Goal: Task Accomplishment & Management: Use online tool/utility

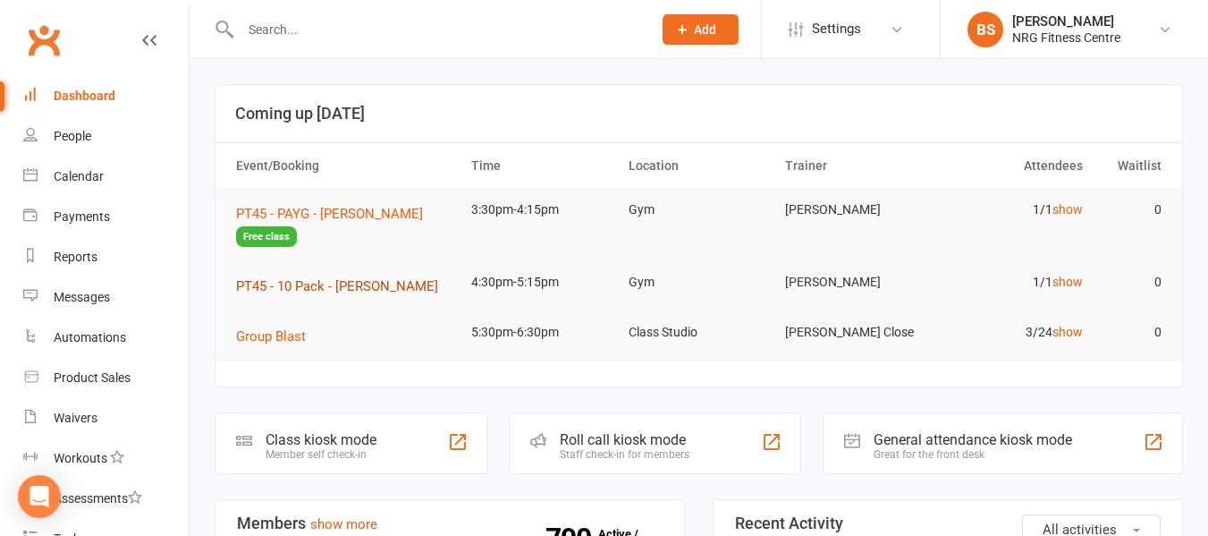
click at [334, 288] on span "PT45 - 10 Pack - [PERSON_NAME]" at bounding box center [337, 286] width 202 height 16
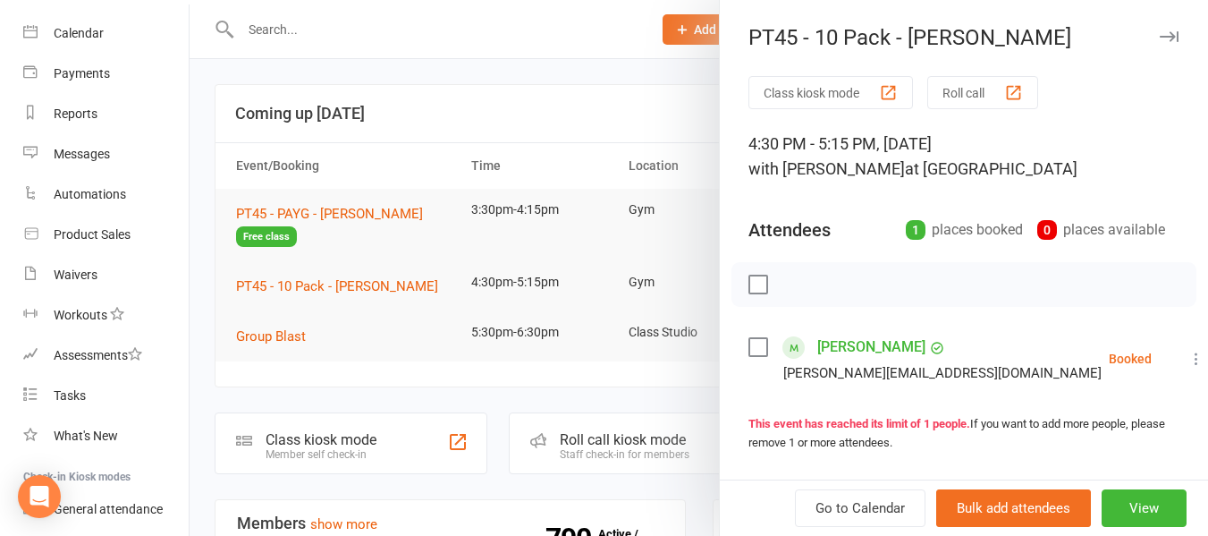
scroll to position [284, 0]
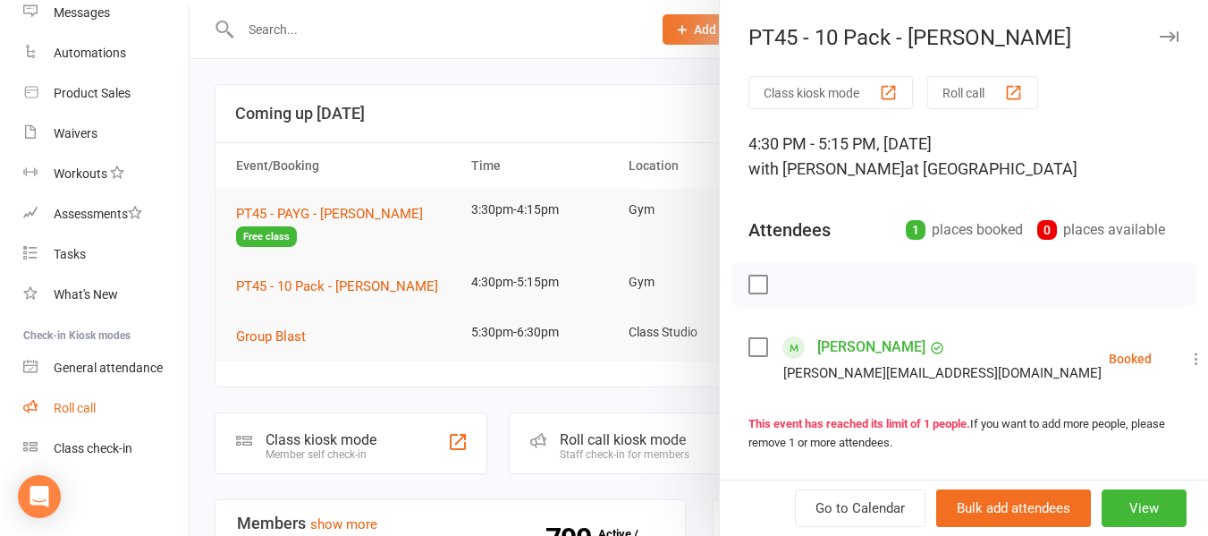
click at [97, 416] on link "Roll call" at bounding box center [105, 408] width 165 height 40
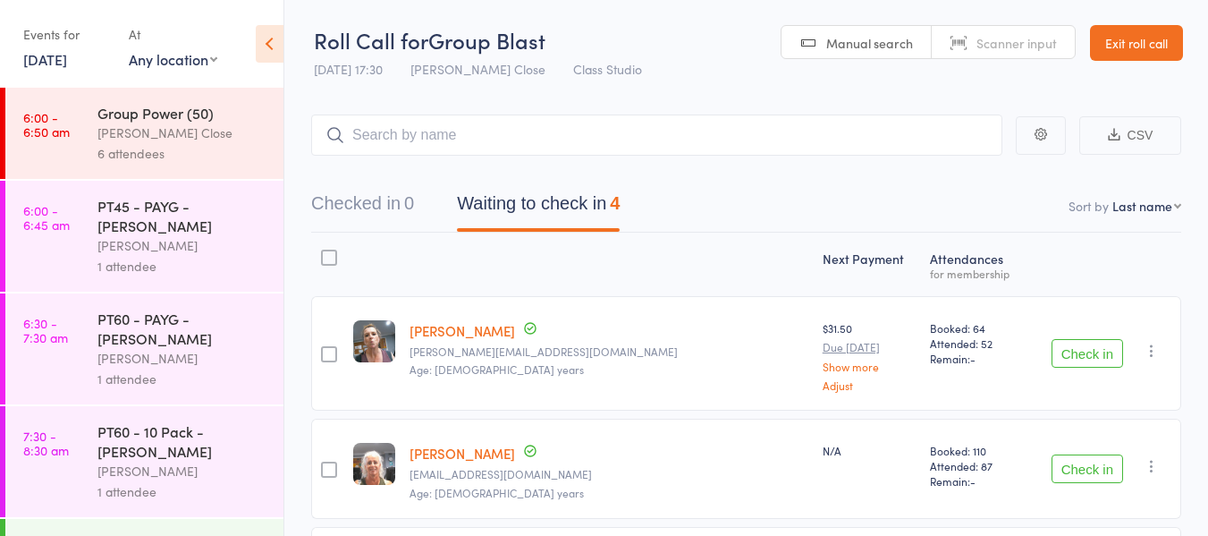
click at [190, 229] on div "PT45 - PAYG - [PERSON_NAME]" at bounding box center [182, 215] width 171 height 39
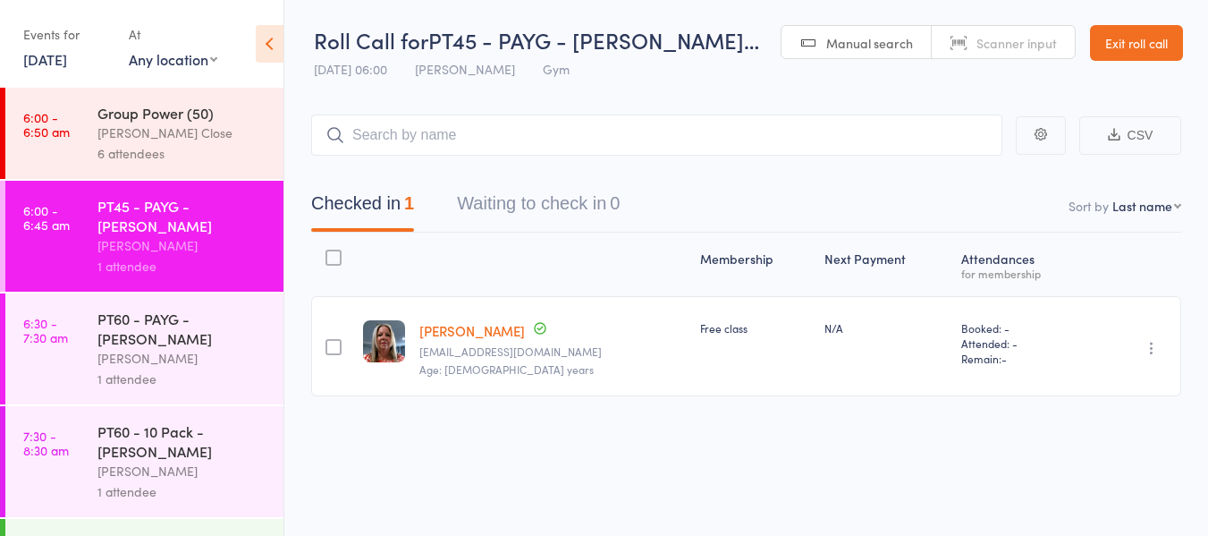
click at [164, 346] on div "PT60 - PAYG - [PERSON_NAME]" at bounding box center [182, 328] width 171 height 39
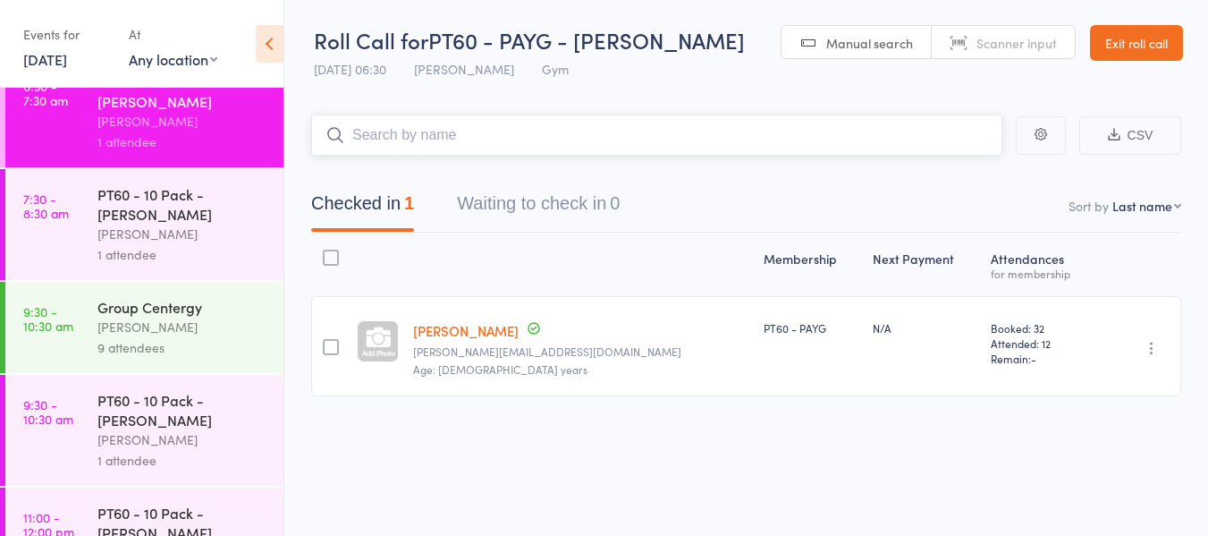
scroll to position [268, 0]
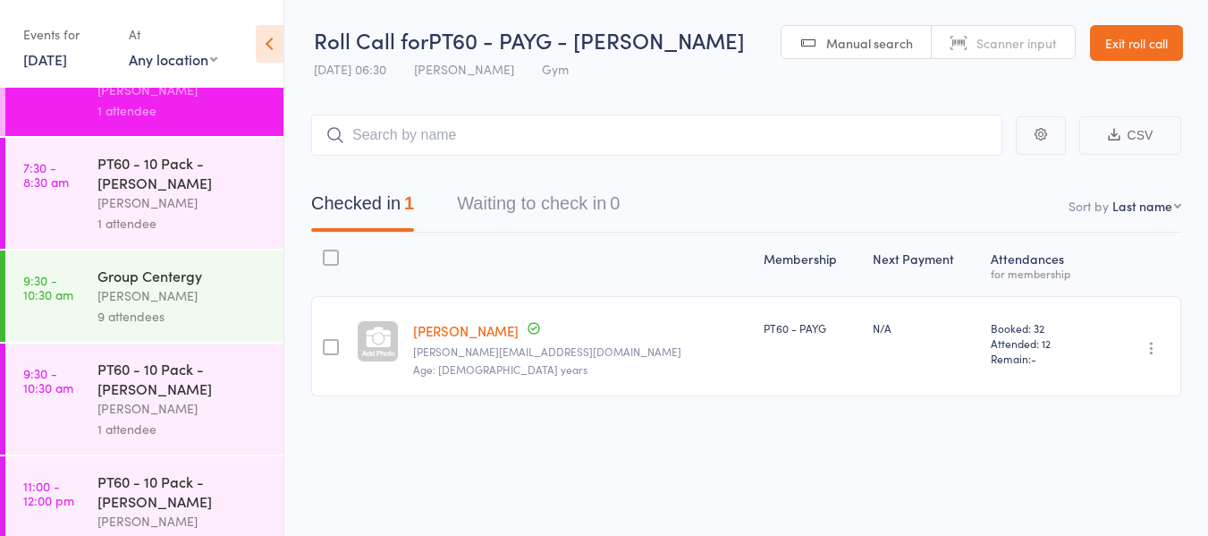
click at [131, 292] on div "[PERSON_NAME]" at bounding box center [182, 295] width 171 height 21
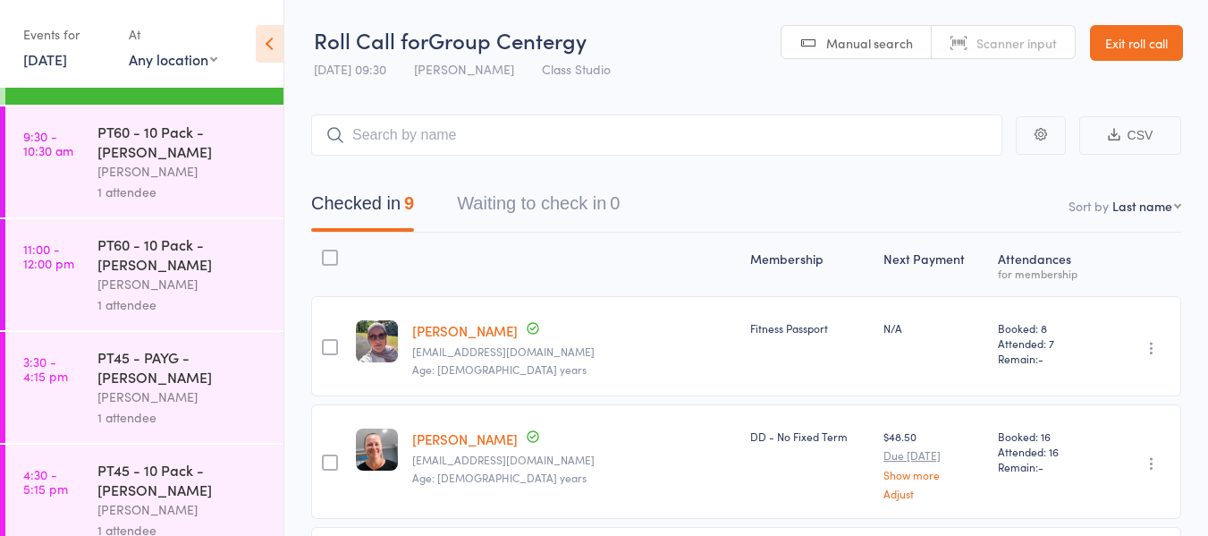
scroll to position [537, 0]
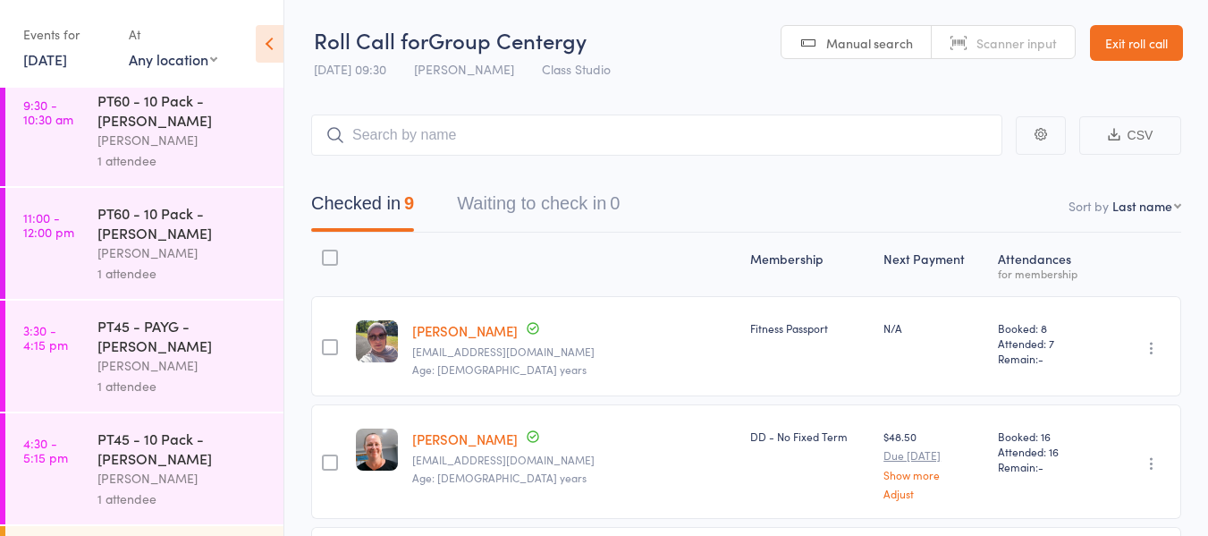
click at [165, 359] on div "[PERSON_NAME]" at bounding box center [182, 365] width 171 height 21
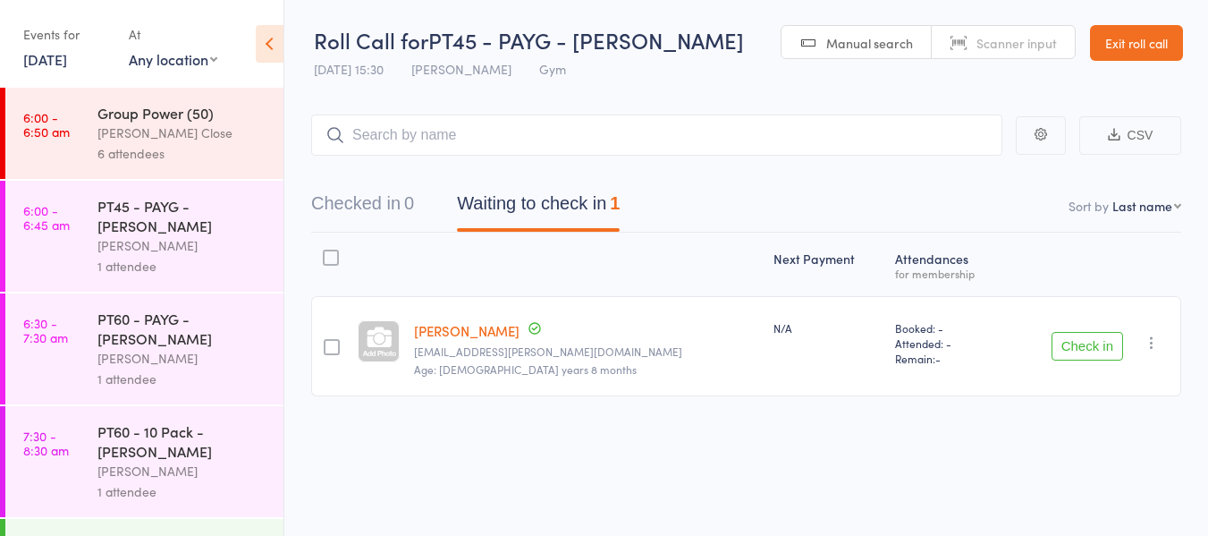
click at [1082, 348] on button "Check in" at bounding box center [1088, 346] width 72 height 29
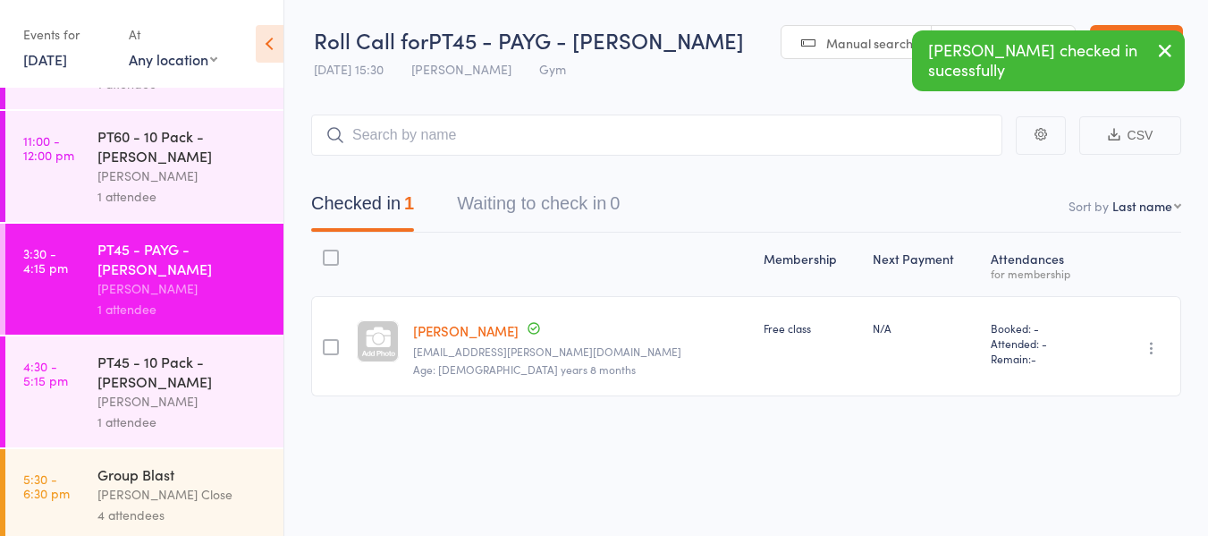
scroll to position [620, 0]
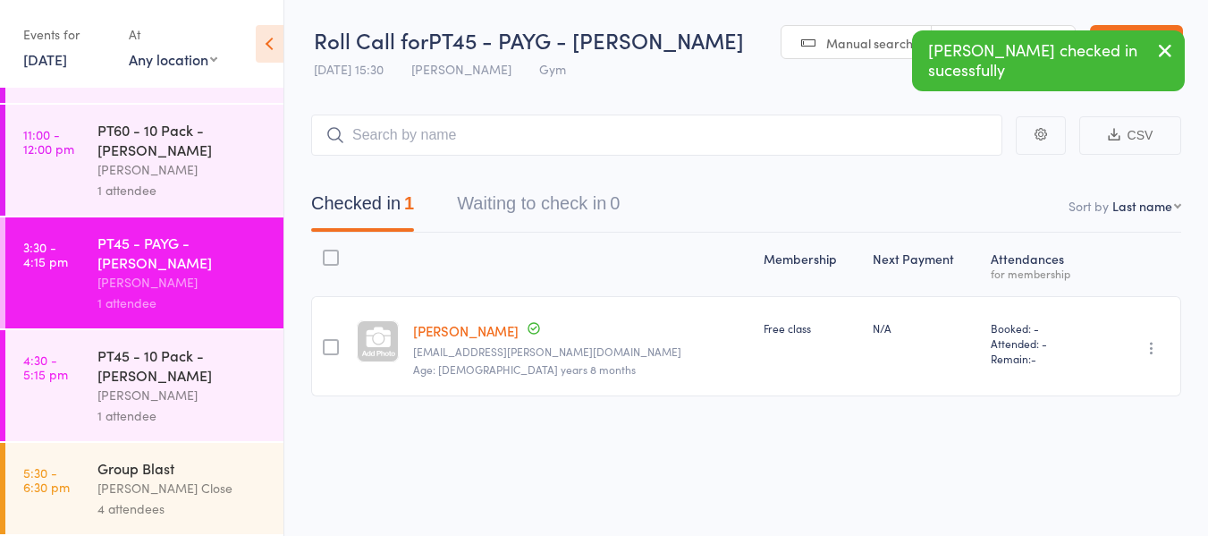
click at [169, 359] on div "PT45 - 10 Pack - [PERSON_NAME]" at bounding box center [182, 364] width 171 height 39
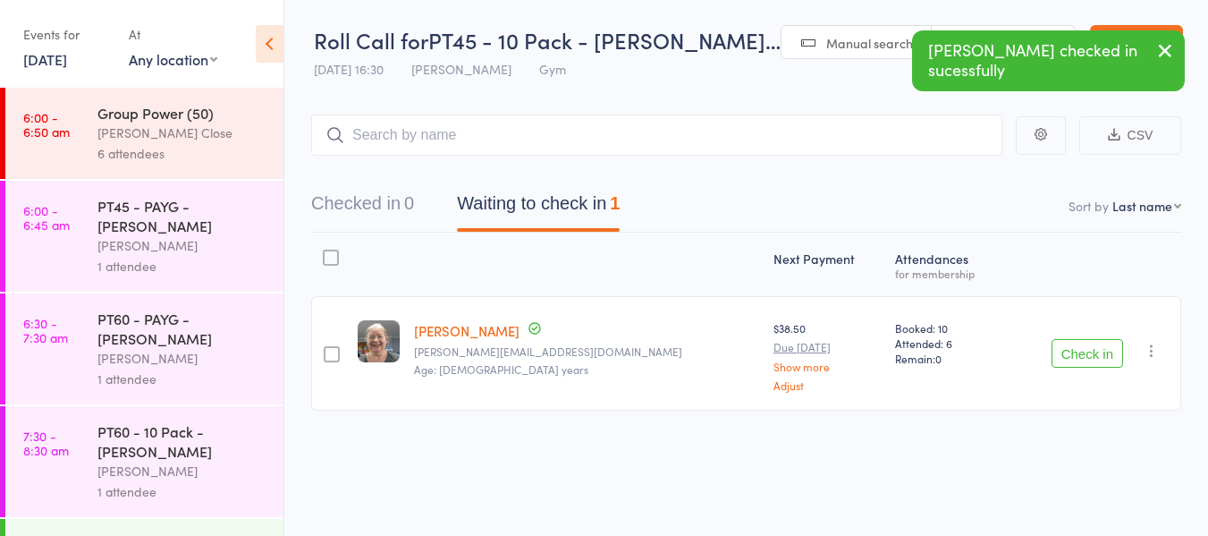
click at [1084, 343] on button "Check in" at bounding box center [1088, 353] width 72 height 29
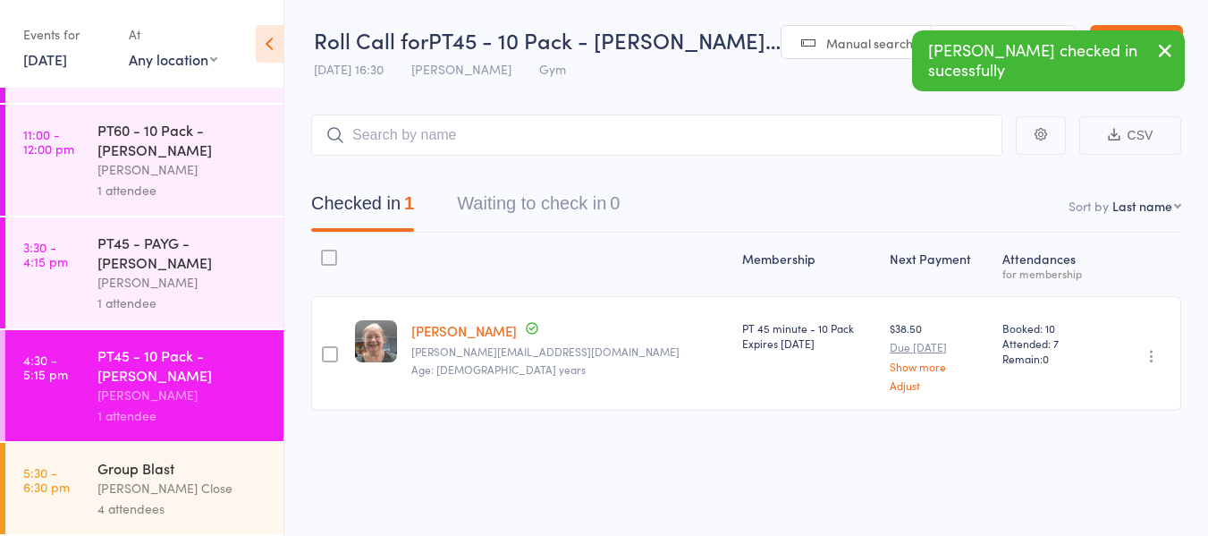
scroll to position [1, 0]
click at [139, 479] on div "[PERSON_NAME] Close" at bounding box center [182, 488] width 171 height 21
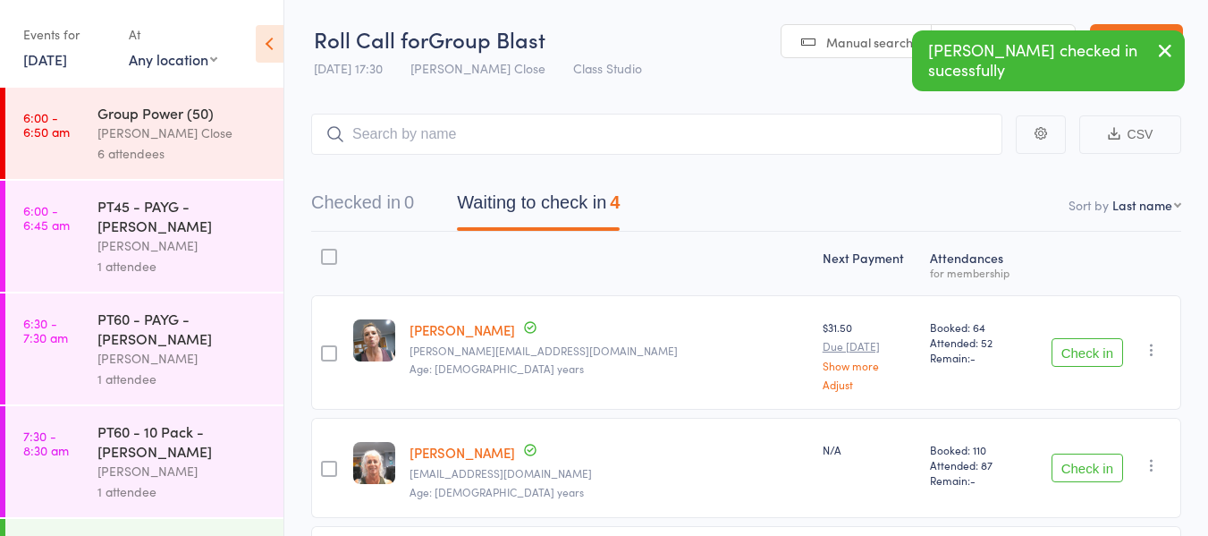
click at [1079, 349] on button "Check in" at bounding box center [1088, 352] width 72 height 29
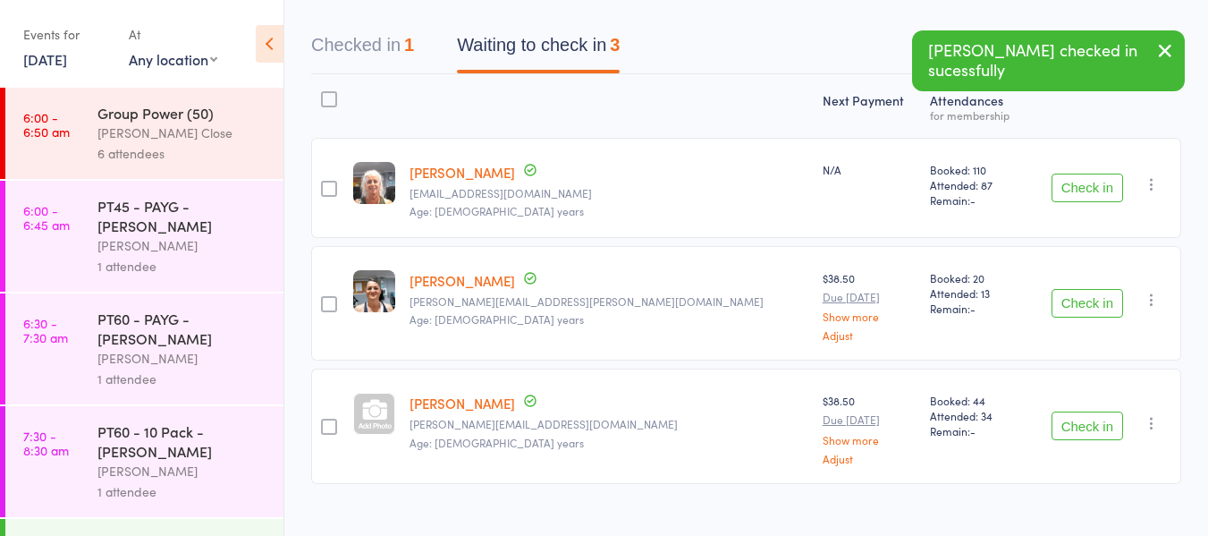
scroll to position [180, 0]
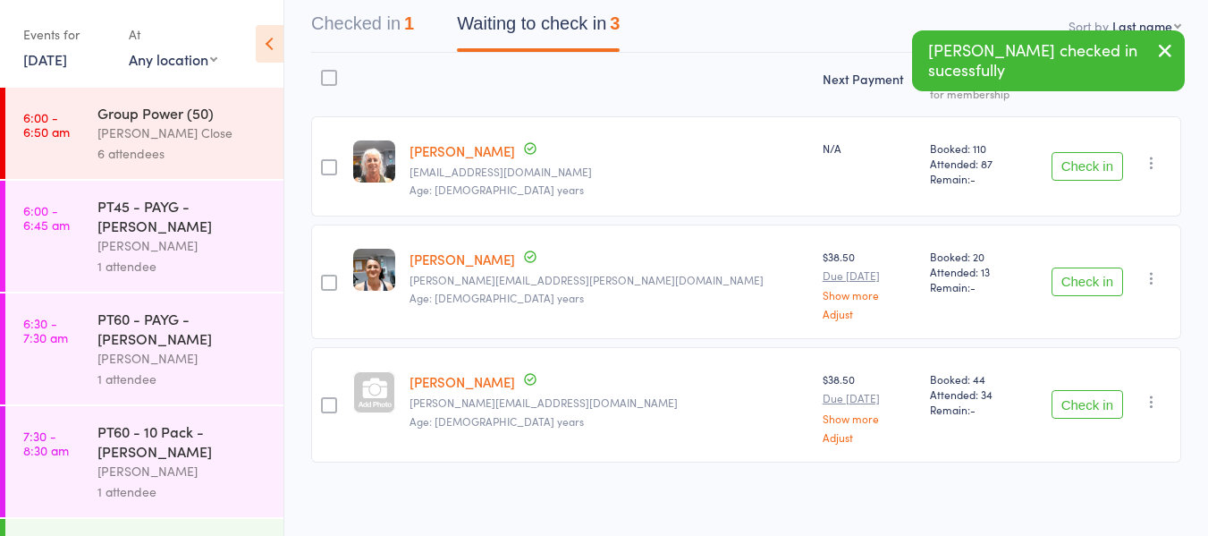
click at [1068, 291] on button "Check in" at bounding box center [1088, 281] width 72 height 29
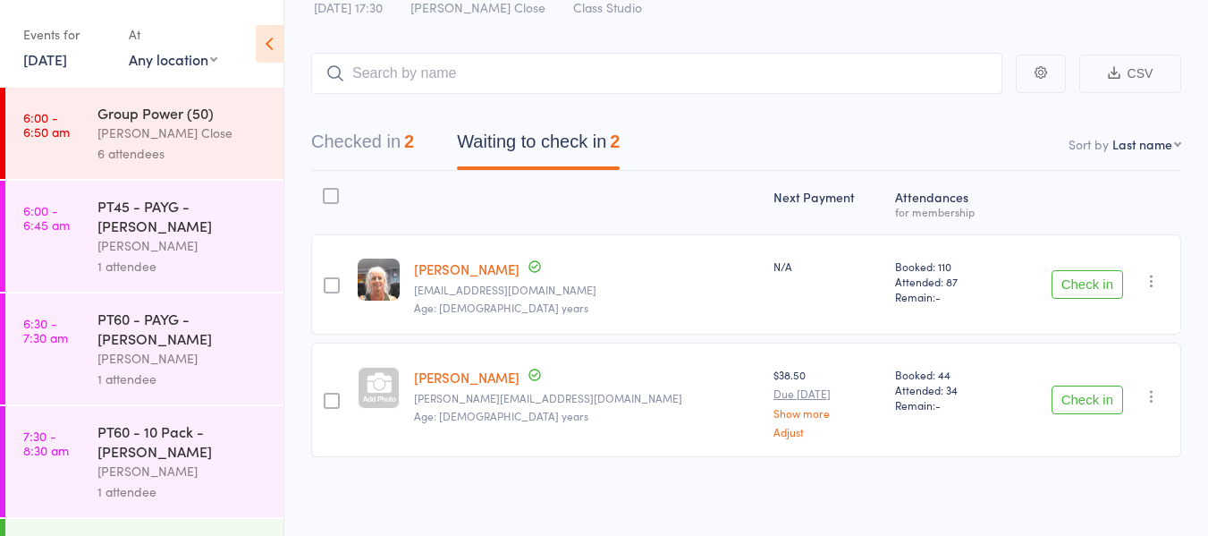
click at [1080, 406] on button "Check in" at bounding box center [1088, 399] width 72 height 29
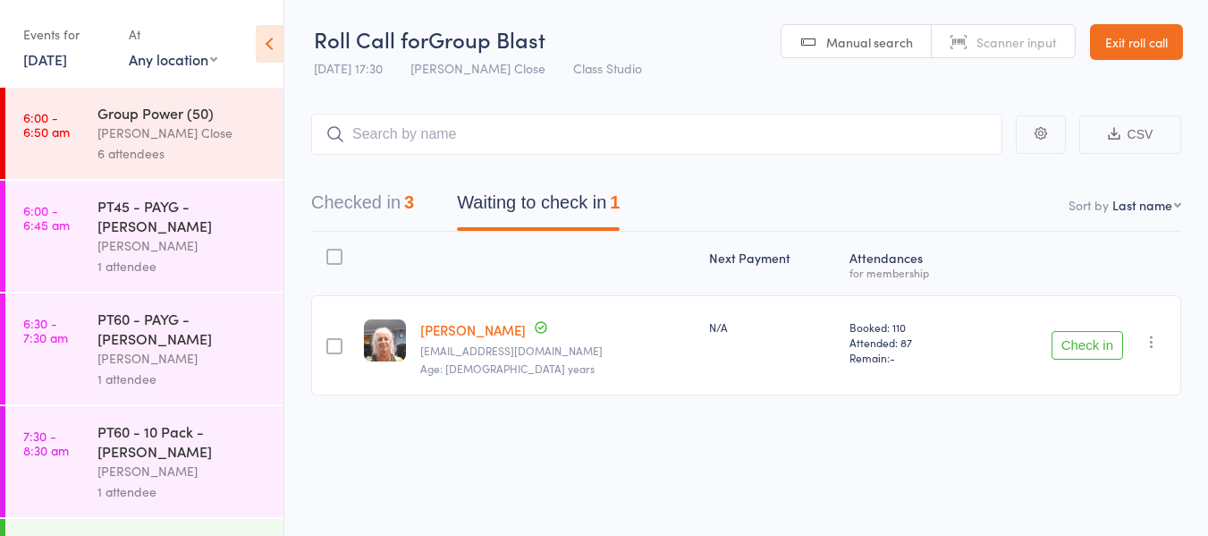
click at [1076, 340] on button "Check in" at bounding box center [1088, 345] width 72 height 29
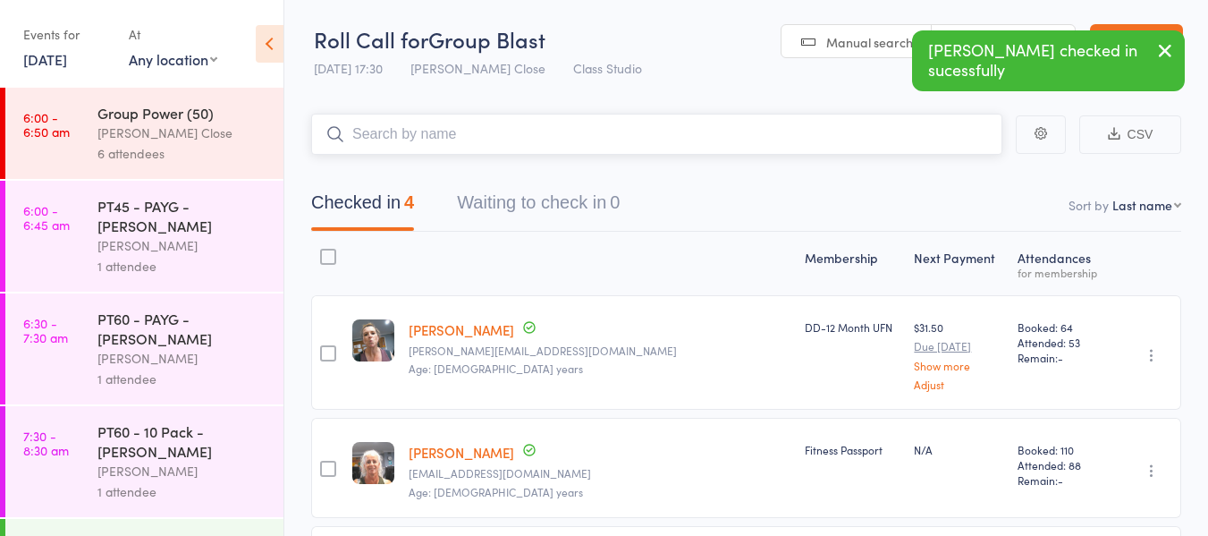
click at [503, 131] on input "search" at bounding box center [656, 134] width 691 height 41
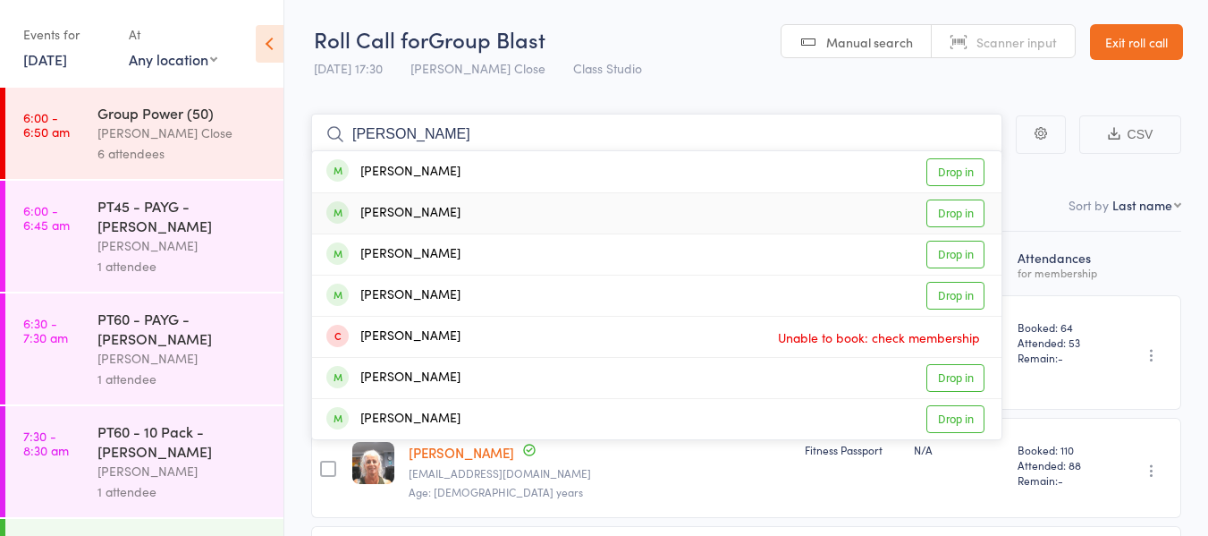
type input "[PERSON_NAME]"
click at [966, 209] on link "Drop in" at bounding box center [955, 213] width 58 height 28
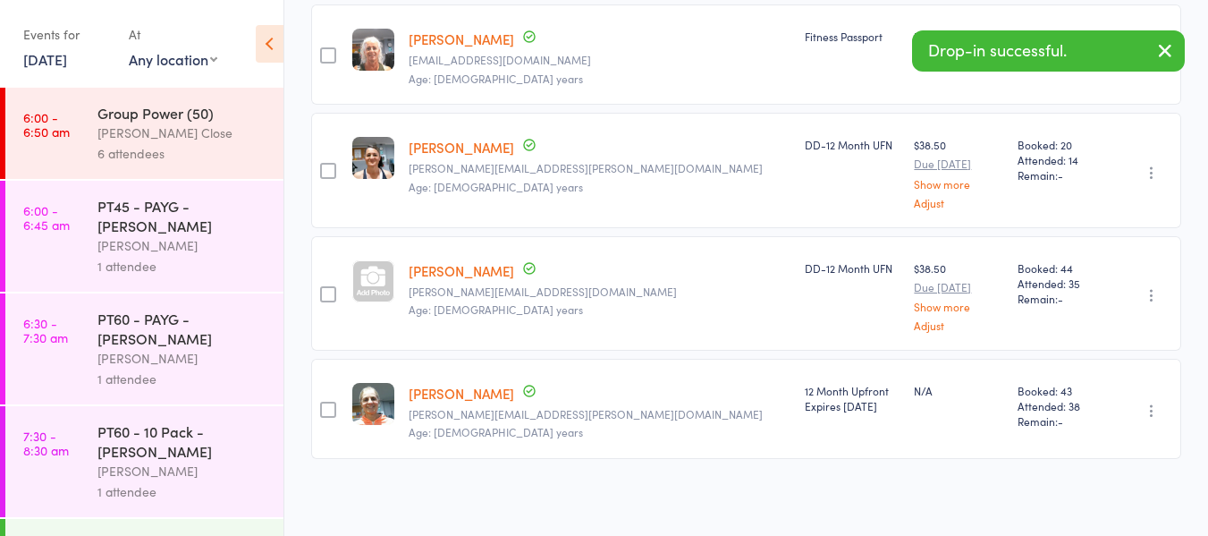
scroll to position [0, 0]
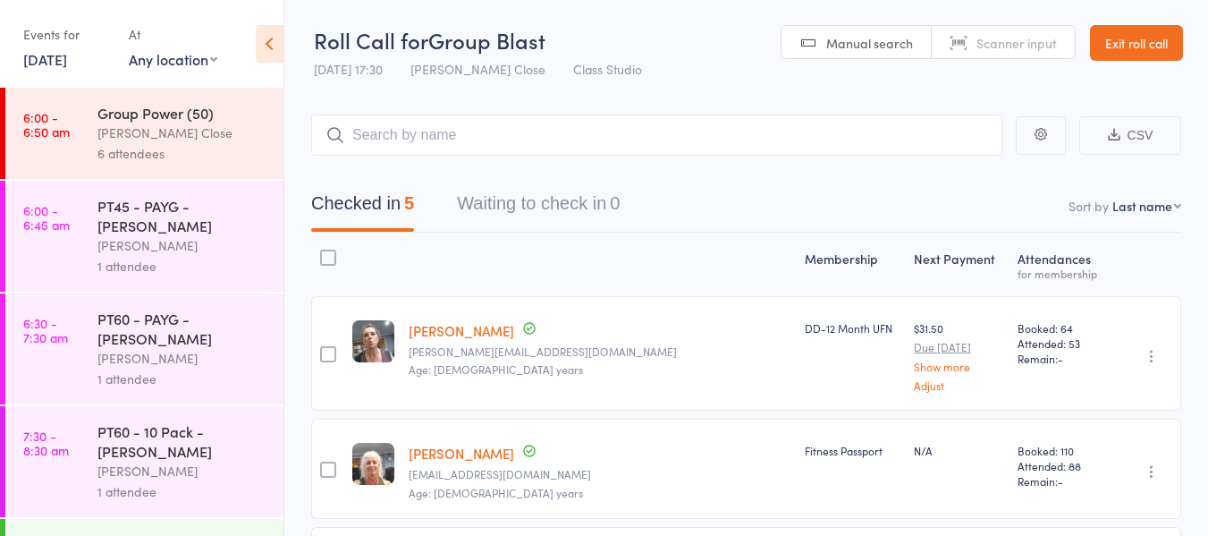
click at [1148, 41] on link "Exit roll call" at bounding box center [1136, 43] width 93 height 36
